Goal: Information Seeking & Learning: Find specific page/section

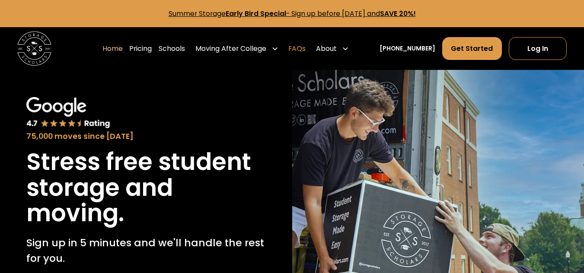
click at [305, 50] on link "FAQs" at bounding box center [296, 49] width 17 height 24
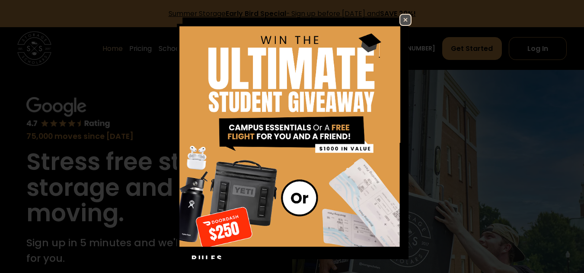
click at [400, 22] on img at bounding box center [405, 20] width 10 height 10
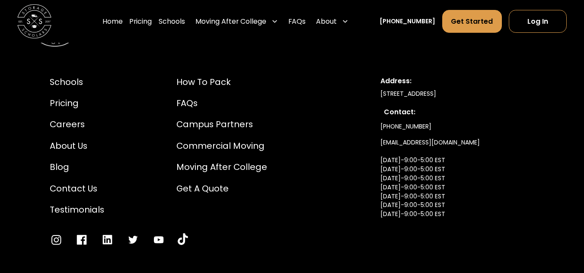
scroll to position [975, 0]
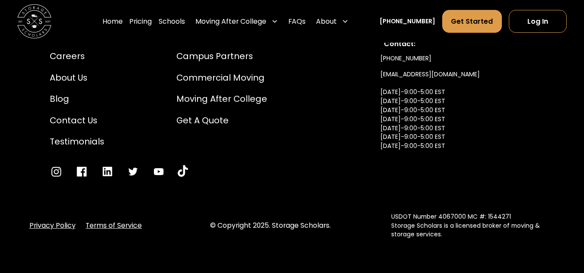
click at [29, 20] on img at bounding box center [34, 21] width 34 height 34
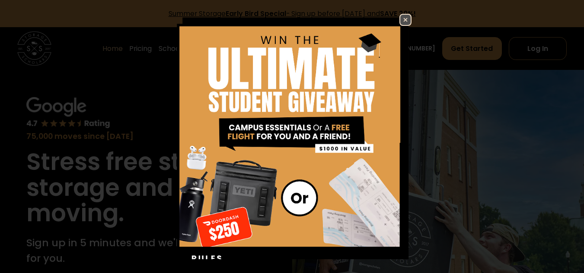
click at [401, 20] on img at bounding box center [405, 20] width 10 height 10
